Goal: Task Accomplishment & Management: Use online tool/utility

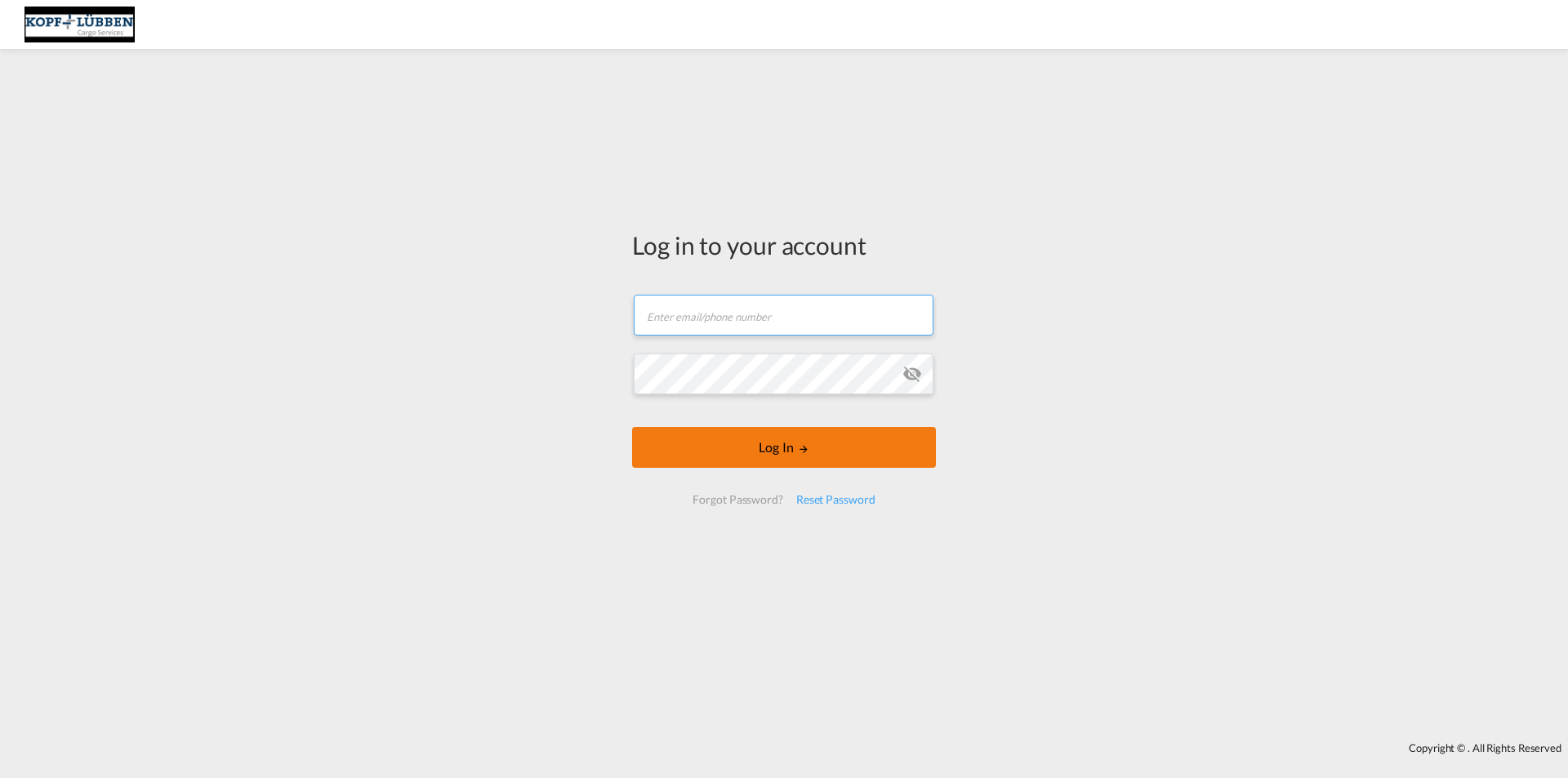
type input "[EMAIL_ADDRESS][PERSON_NAME][DOMAIN_NAME]"
click at [789, 456] on button "Log In" at bounding box center [784, 447] width 304 height 41
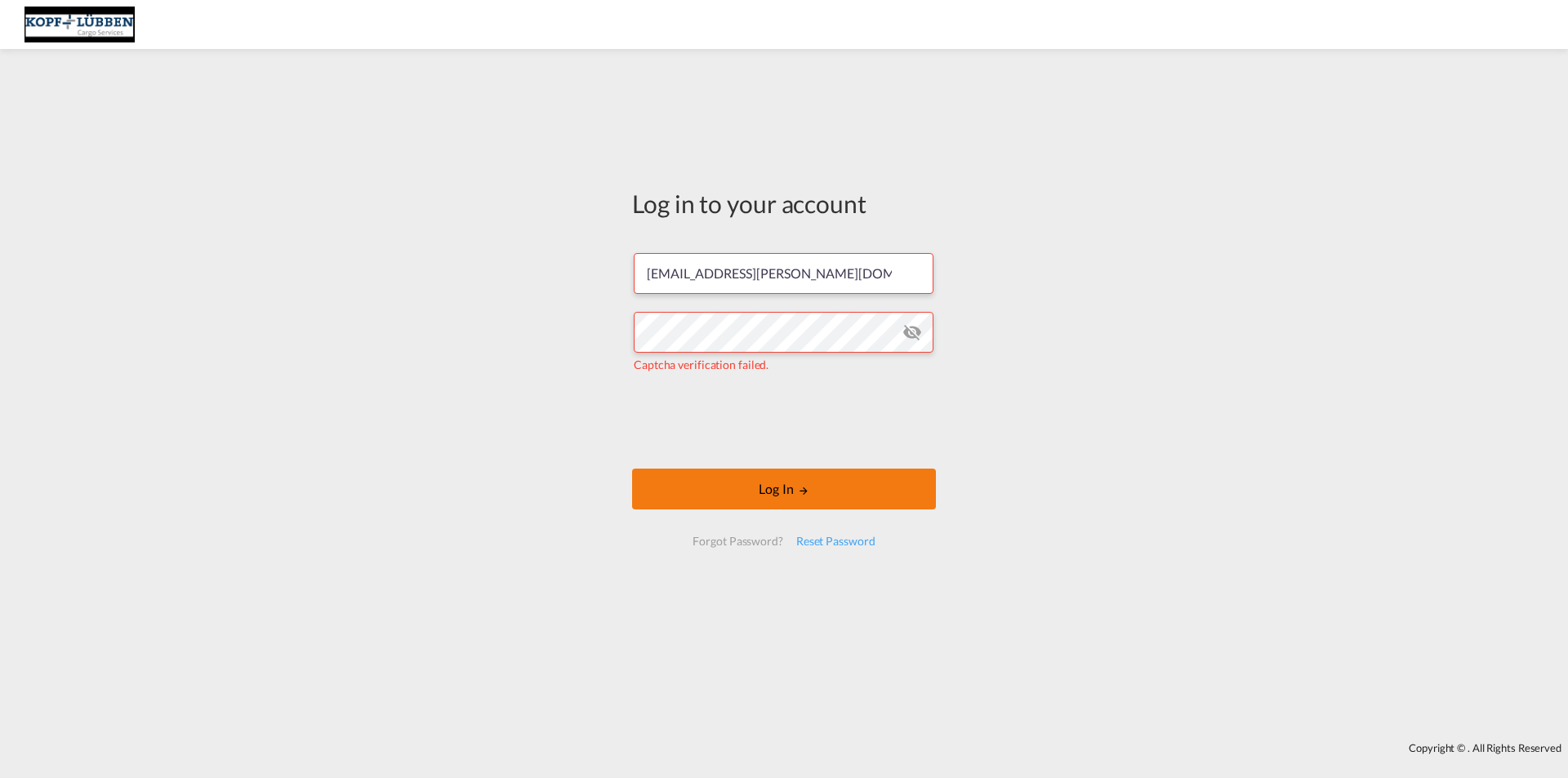
click at [700, 470] on button "Log In" at bounding box center [784, 489] width 304 height 41
